Goal: Task Accomplishment & Management: Use online tool/utility

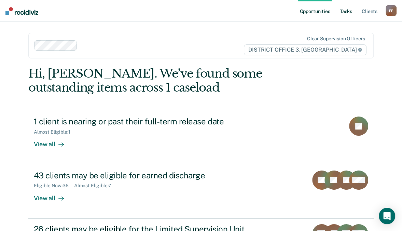
click at [344, 12] on link "Tasks" at bounding box center [345, 11] width 15 height 22
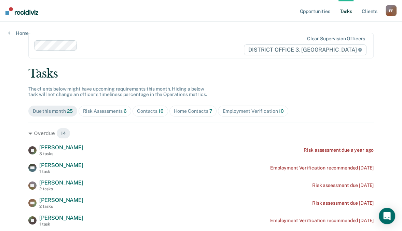
click at [191, 113] on div "Home Contacts 7" at bounding box center [193, 111] width 39 height 6
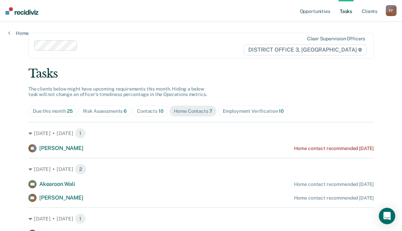
click at [247, 111] on div "Employment Verification 10" at bounding box center [252, 111] width 61 height 6
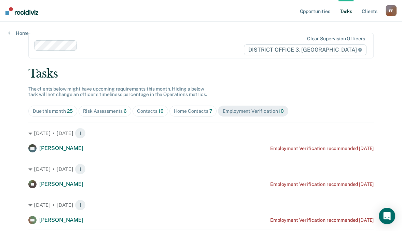
click at [99, 110] on div "Risk Assessments 6" at bounding box center [105, 111] width 44 height 6
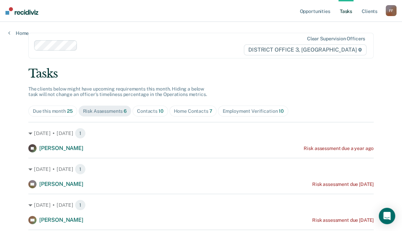
drag, startPoint x: 235, startPoint y: 111, endPoint x: 254, endPoint y: 109, distance: 19.3
click at [235, 111] on div "Employment Verification 10" at bounding box center [252, 111] width 61 height 6
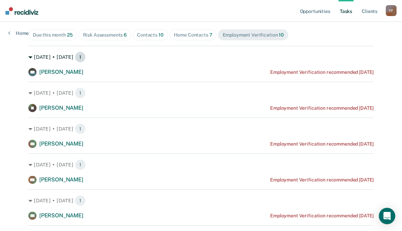
scroll to position [82, 0]
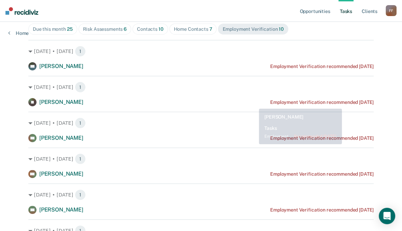
click at [257, 97] on div "[DATE] • [DATE] 1 [PERSON_NAME] Employment Verification recommended [DATE]" at bounding box center [200, 91] width 345 height 30
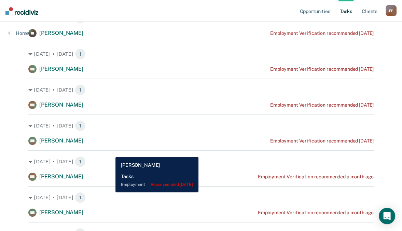
scroll to position [164, 0]
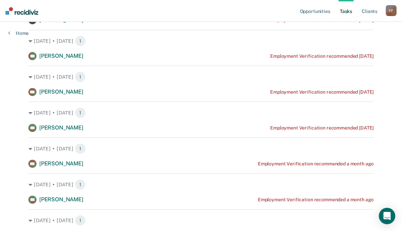
click at [385, 138] on div "Opportunities Tasks Client s [PERSON_NAME] Profile How it works Log Out Home Cl…" at bounding box center [201, 87] width 402 height 502
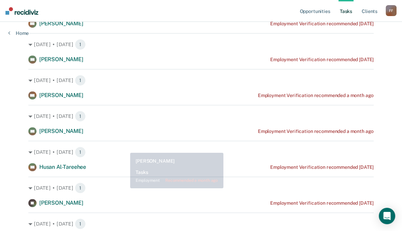
scroll to position [246, 0]
